Goal: Task Accomplishment & Management: Manage account settings

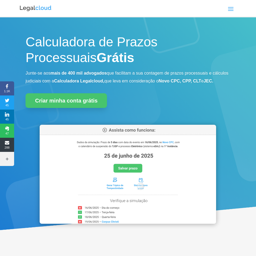
click at [230, 11] on span at bounding box center [230, 8] width 9 height 9
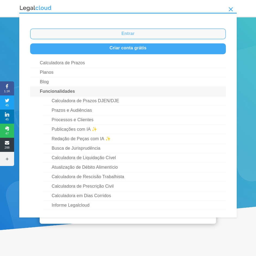
click at [162, 37] on link "Entrar" at bounding box center [127, 33] width 195 height 11
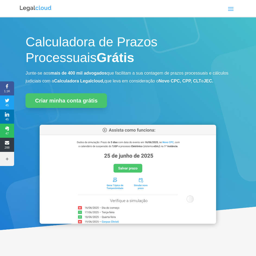
click at [230, 8] on span at bounding box center [230, 8] width 9 height 9
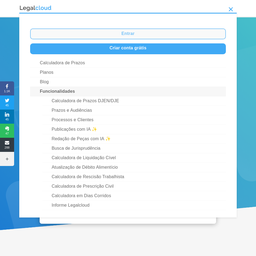
click at [166, 33] on link "Entrar" at bounding box center [127, 33] width 195 height 11
